Goal: Task Accomplishment & Management: Complete application form

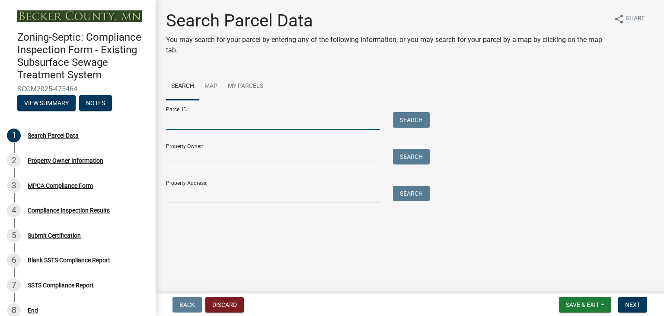
click at [232, 118] on input "Parcel ID:" at bounding box center [273, 121] width 214 height 18
type input "1"
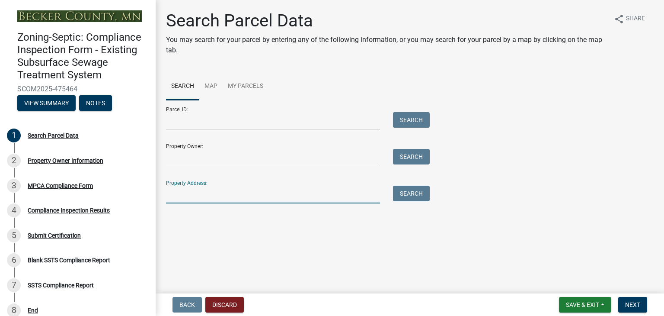
click at [205, 193] on input "Property Address:" at bounding box center [273, 195] width 214 height 18
type input "[STREET_ADDRESS]"
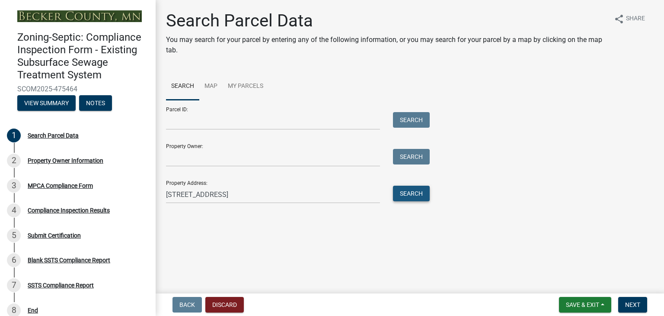
click at [410, 194] on button "Search" at bounding box center [411, 194] width 37 height 16
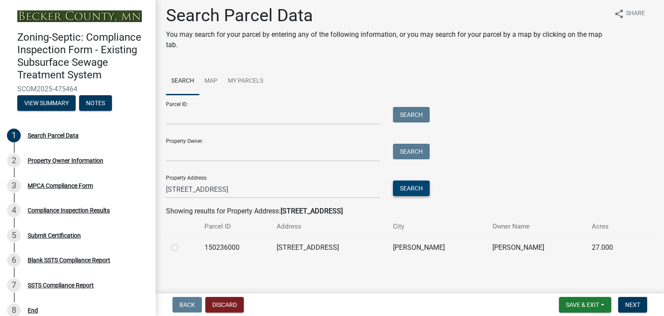
scroll to position [7, 0]
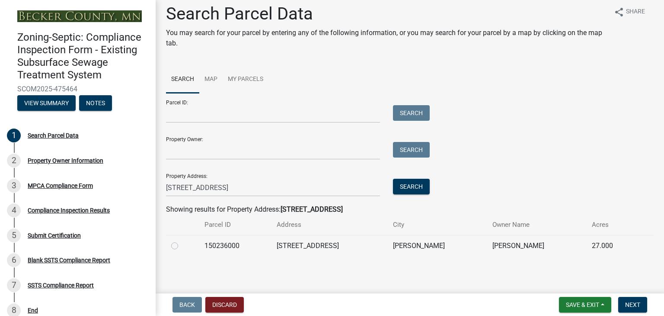
click at [182, 240] on label at bounding box center [182, 240] width 0 height 0
click at [182, 245] on input "radio" at bounding box center [185, 243] width 6 height 6
radio input "true"
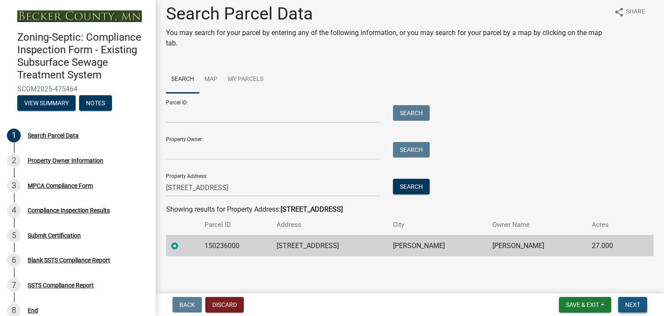
click at [634, 304] on span "Next" at bounding box center [632, 304] width 15 height 7
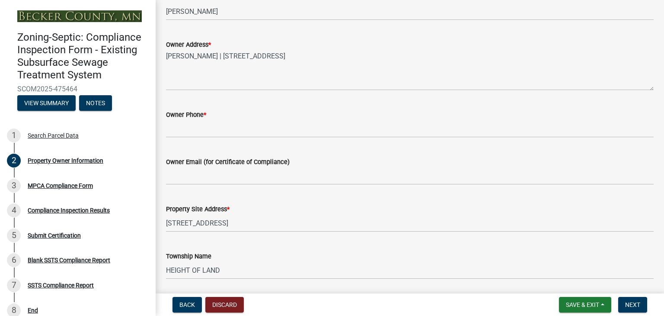
scroll to position [173, 0]
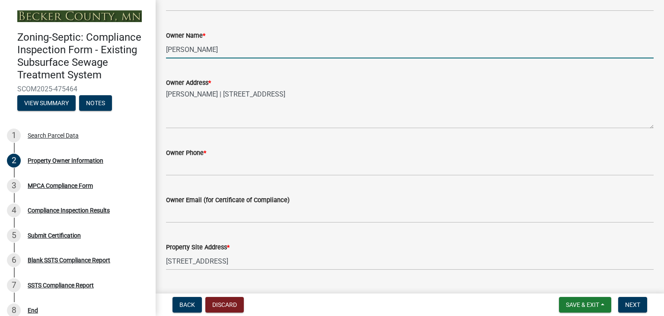
click at [218, 48] on input "[PERSON_NAME]" at bounding box center [410, 50] width 488 height 18
type input "[PERSON_NAME] and [PERSON_NAME]"
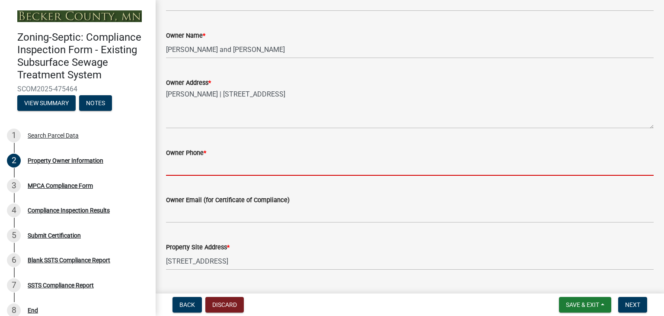
click at [179, 166] on input "Owner Phone *" at bounding box center [410, 167] width 488 height 18
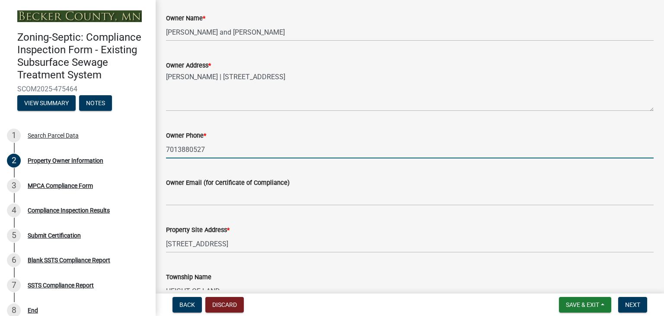
scroll to position [216, 0]
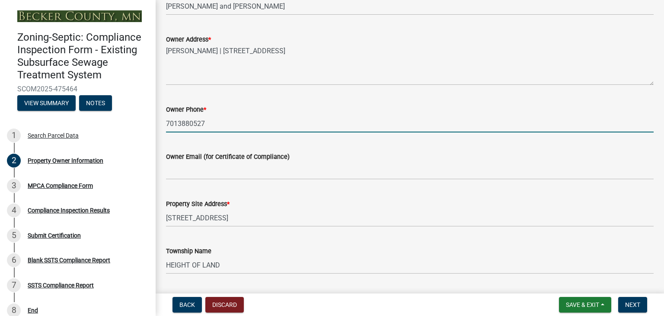
type input "7013880527"
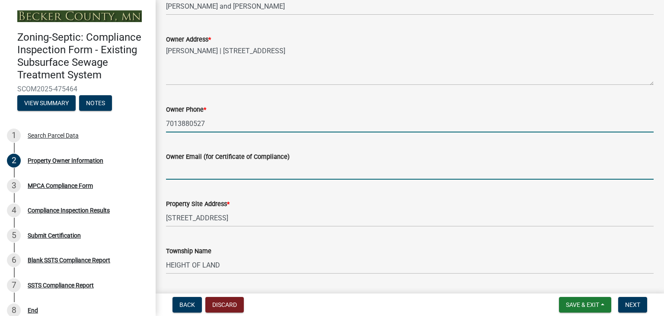
click at [208, 173] on input "Owner Email (for Certificate of Compliance)" at bounding box center [410, 171] width 488 height 18
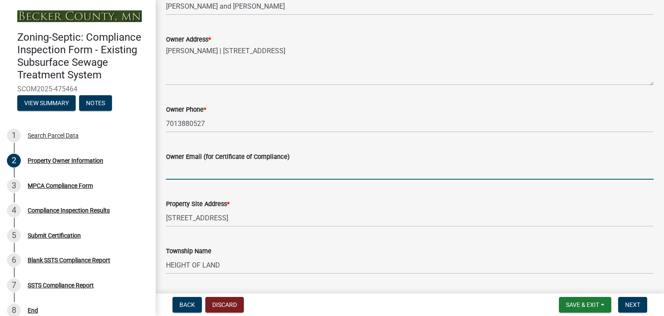
type input "[EMAIL_ADDRESS][DOMAIN_NAME]"
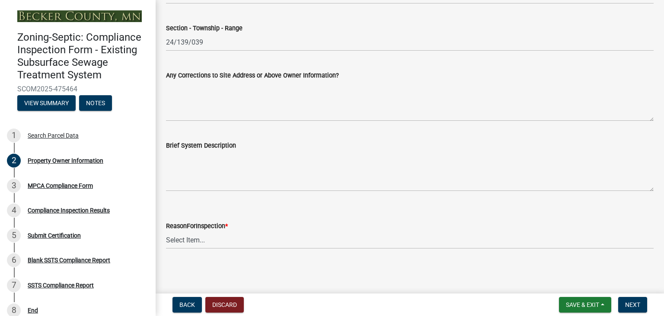
scroll to position [487, 0]
click at [178, 237] on select "Select Item... Property Sale Lake Study Required for Permit Other" at bounding box center [410, 240] width 488 height 18
click at [166, 231] on select "Select Item... Property Sale Lake Study Required for Permit Other" at bounding box center [410, 240] width 488 height 18
select select "d6fd99ce-8a43-4bcf-938d-761da4bf36de"
click at [634, 303] on span "Next" at bounding box center [632, 304] width 15 height 7
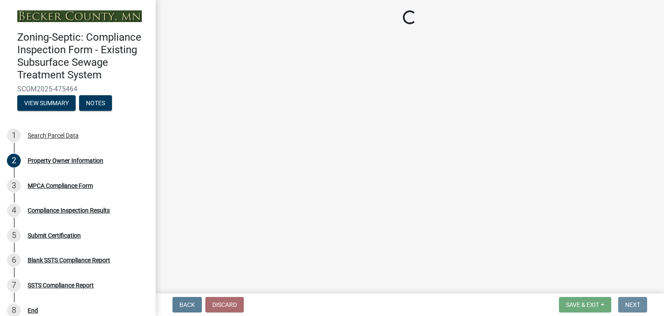
scroll to position [0, 0]
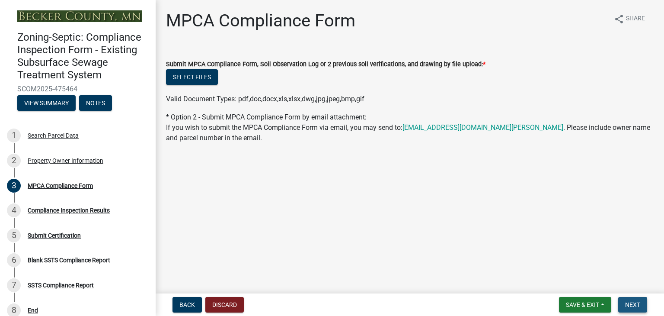
click at [632, 304] on span "Next" at bounding box center [632, 304] width 15 height 7
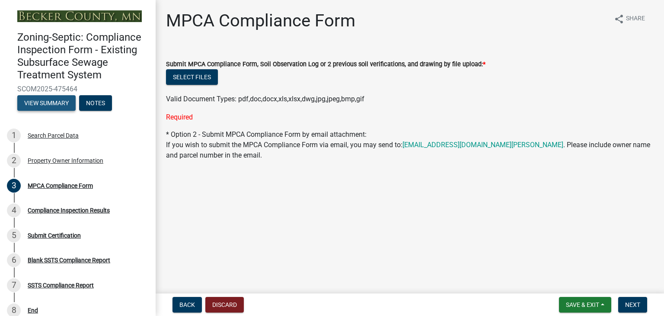
click at [49, 101] on button "View Summary" at bounding box center [46, 103] width 58 height 16
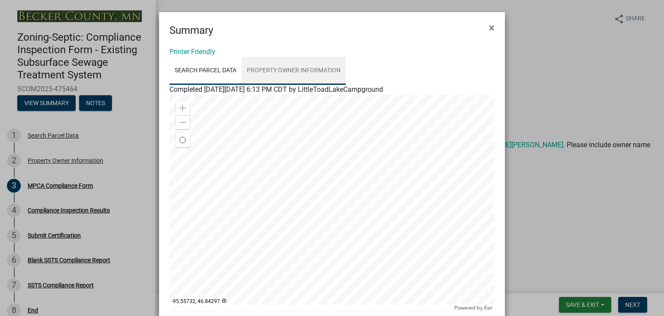
click at [306, 70] on link "Property Owner Information" at bounding box center [294, 71] width 104 height 28
